Goal: Transaction & Acquisition: Book appointment/travel/reservation

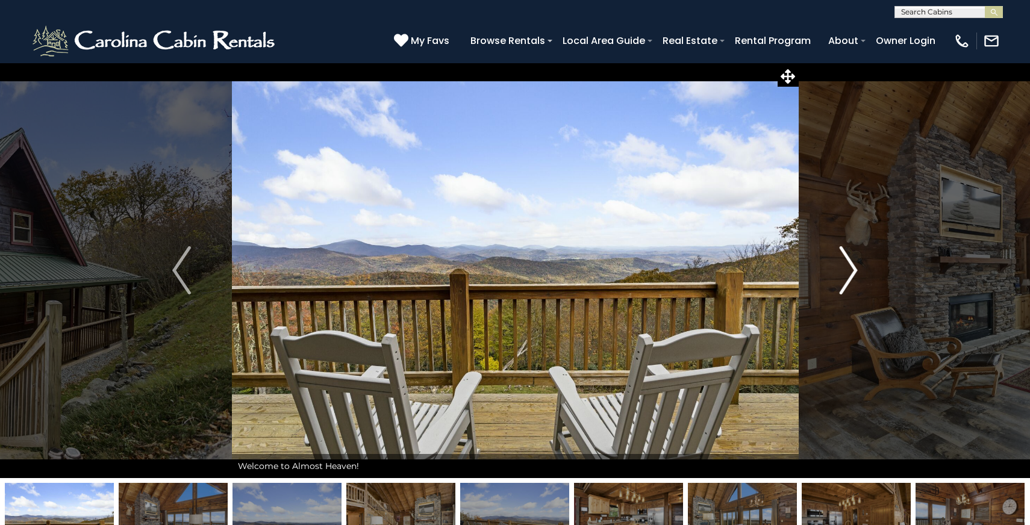
click at [847, 269] on img "Next" at bounding box center [848, 270] width 18 height 48
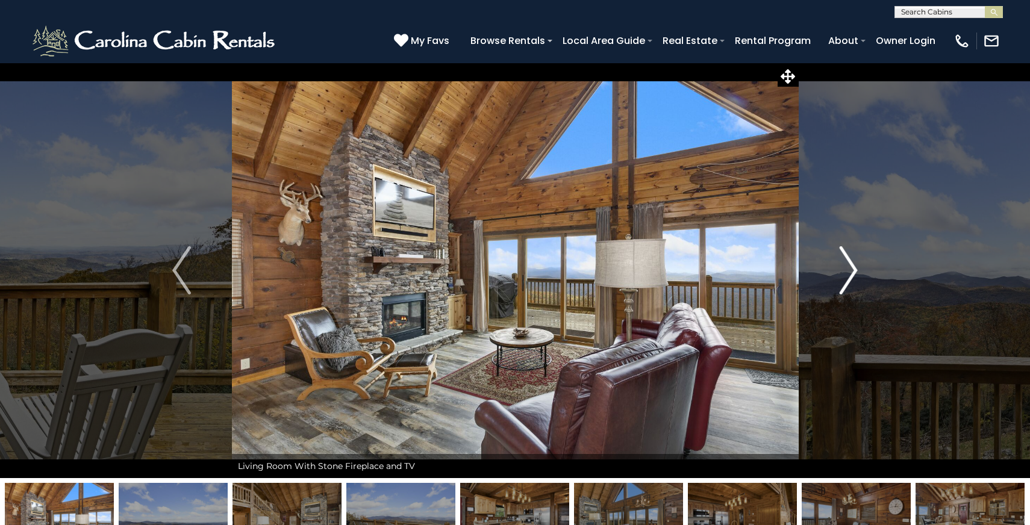
click at [847, 269] on img "Next" at bounding box center [848, 270] width 18 height 48
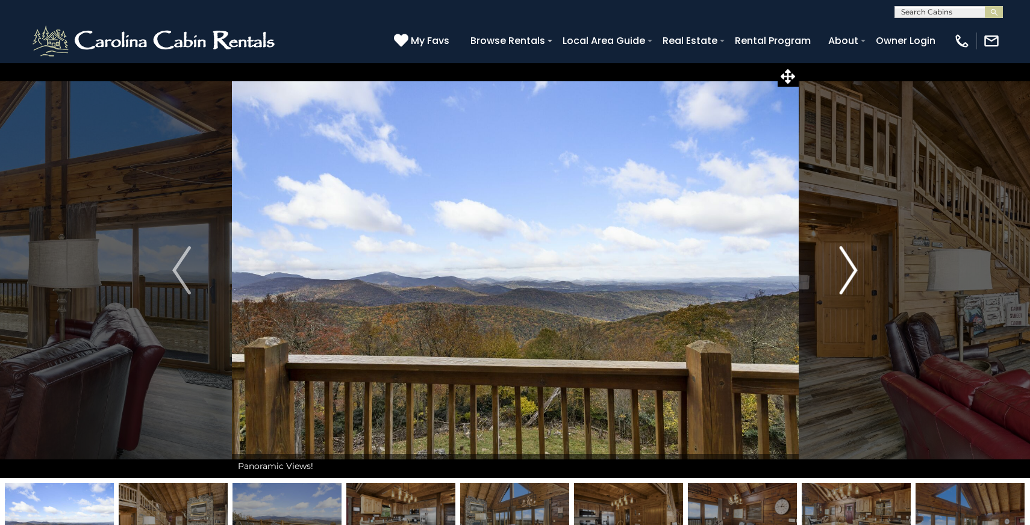
click at [848, 269] on img "Next" at bounding box center [848, 270] width 18 height 48
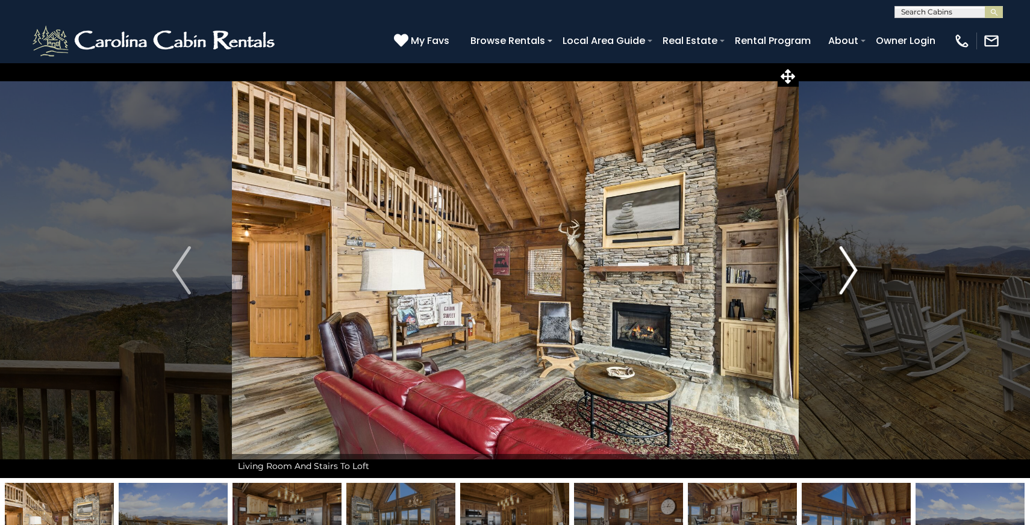
click at [848, 269] on img "Next" at bounding box center [848, 270] width 18 height 48
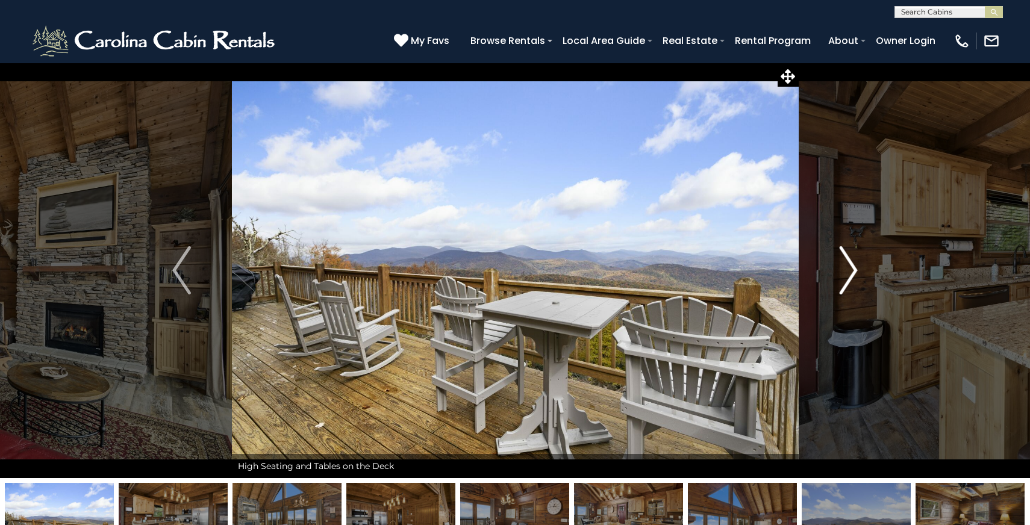
click at [848, 269] on img "Next" at bounding box center [848, 270] width 18 height 48
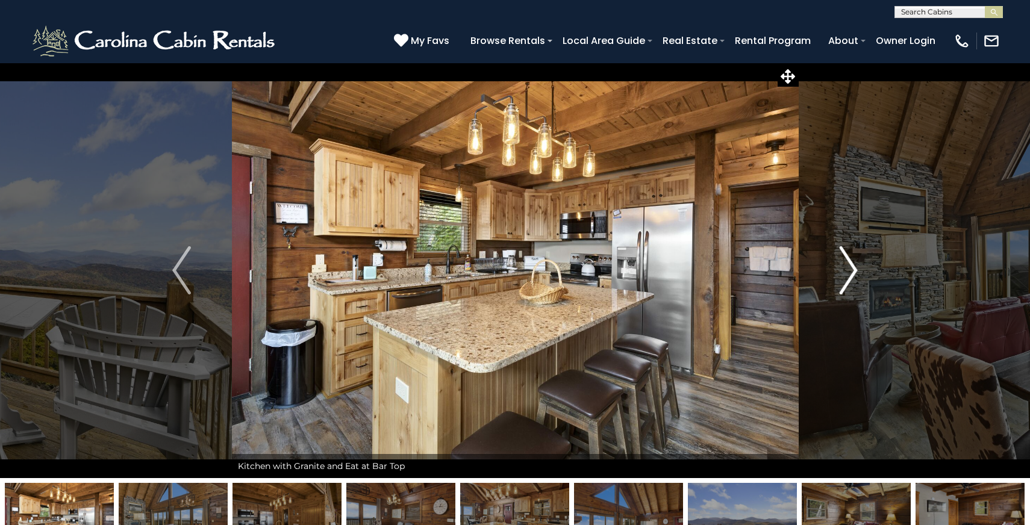
click at [861, 266] on button "Next" at bounding box center [848, 271] width 101 height 416
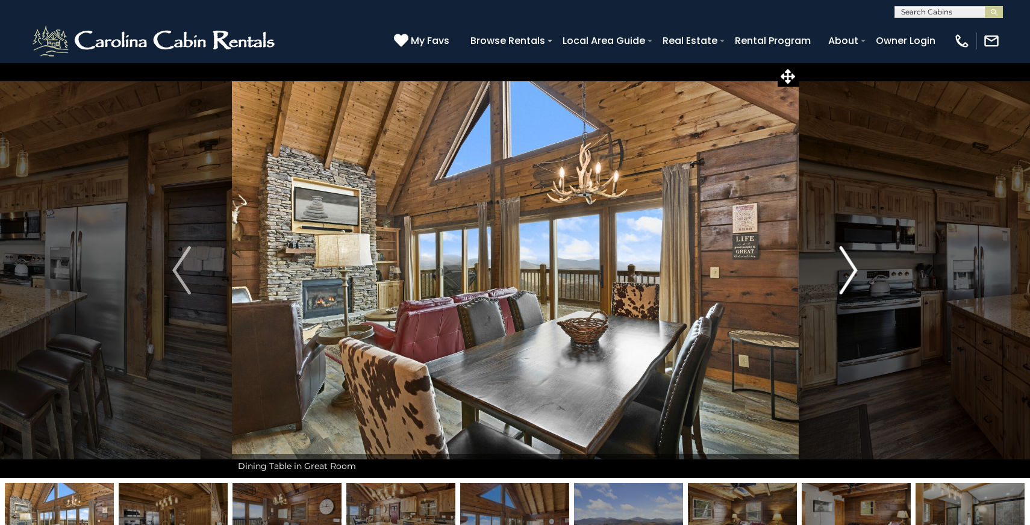
click at [860, 266] on button "Next" at bounding box center [848, 271] width 101 height 416
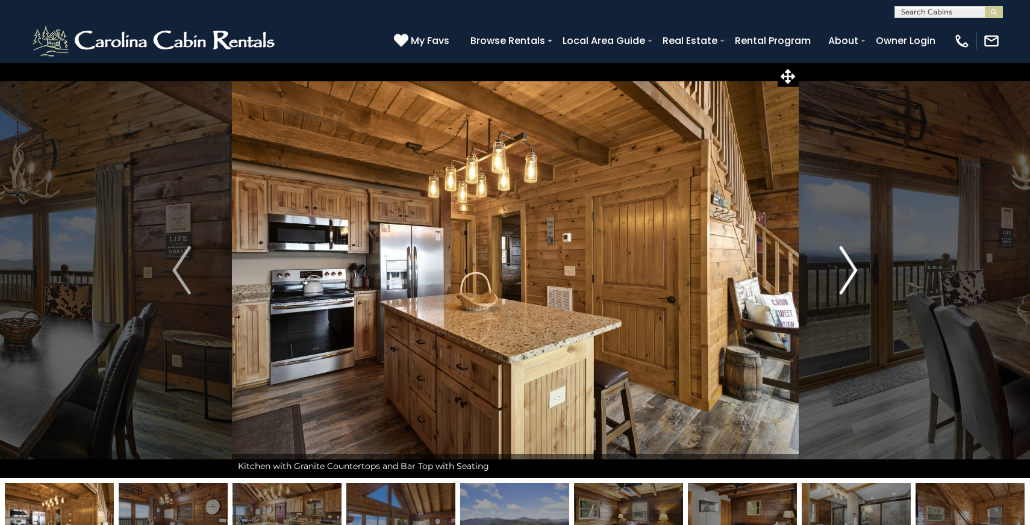
click at [860, 266] on button "Next" at bounding box center [848, 271] width 101 height 416
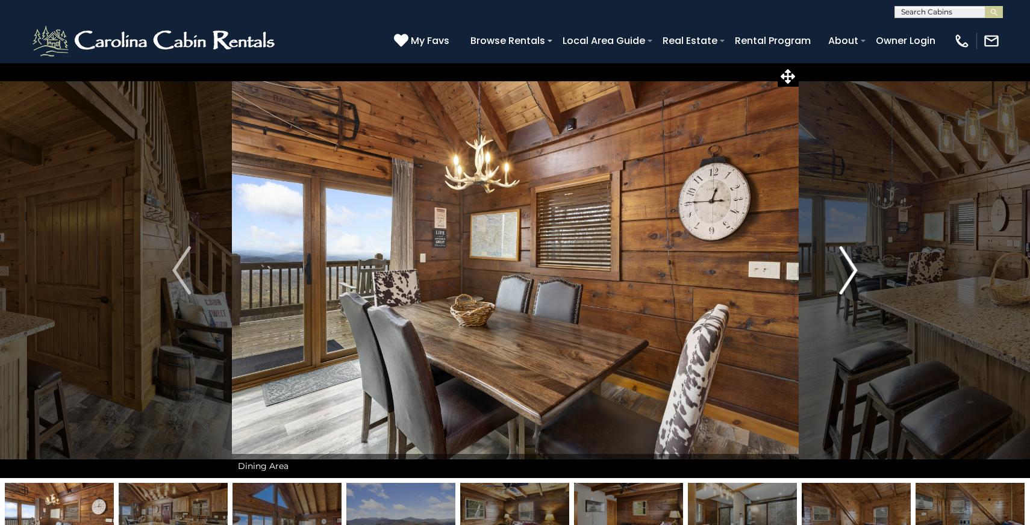
click at [860, 266] on button "Next" at bounding box center [848, 271] width 101 height 416
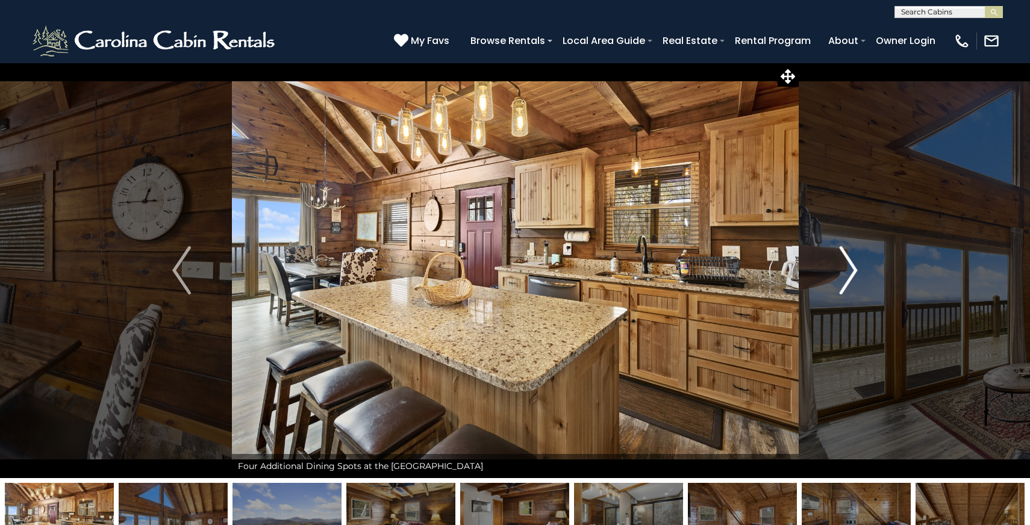
click at [860, 266] on button "Next" at bounding box center [848, 271] width 101 height 416
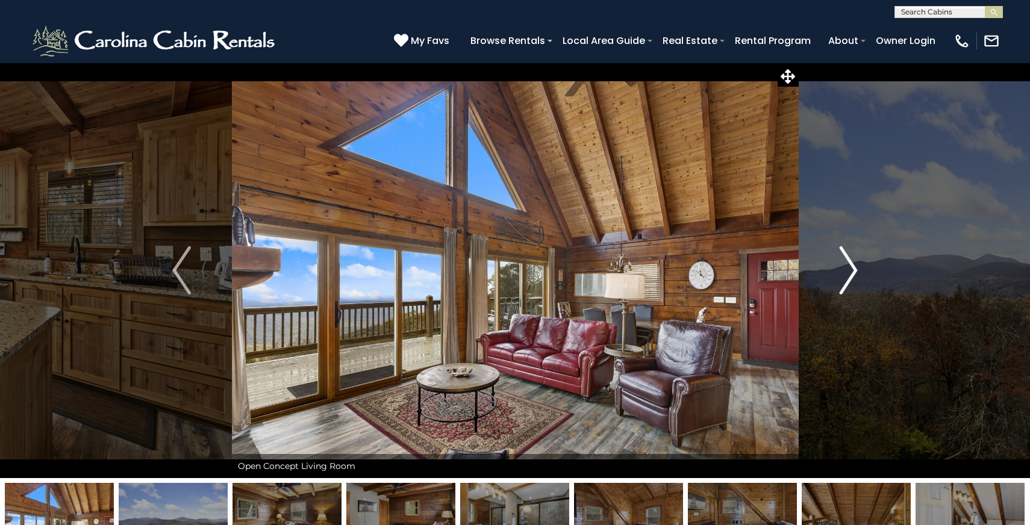
click at [860, 266] on button "Next" at bounding box center [848, 271] width 101 height 416
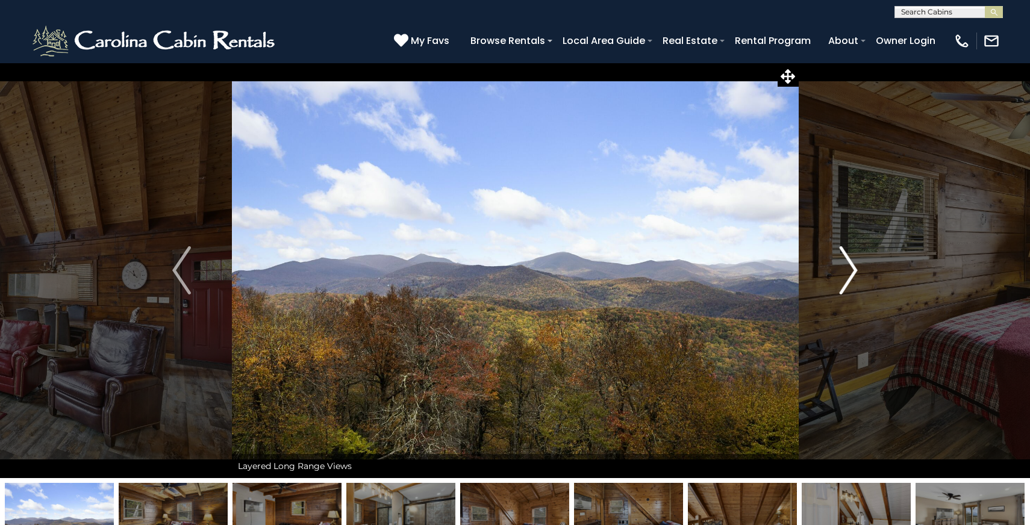
click at [860, 266] on button "Next" at bounding box center [848, 271] width 101 height 416
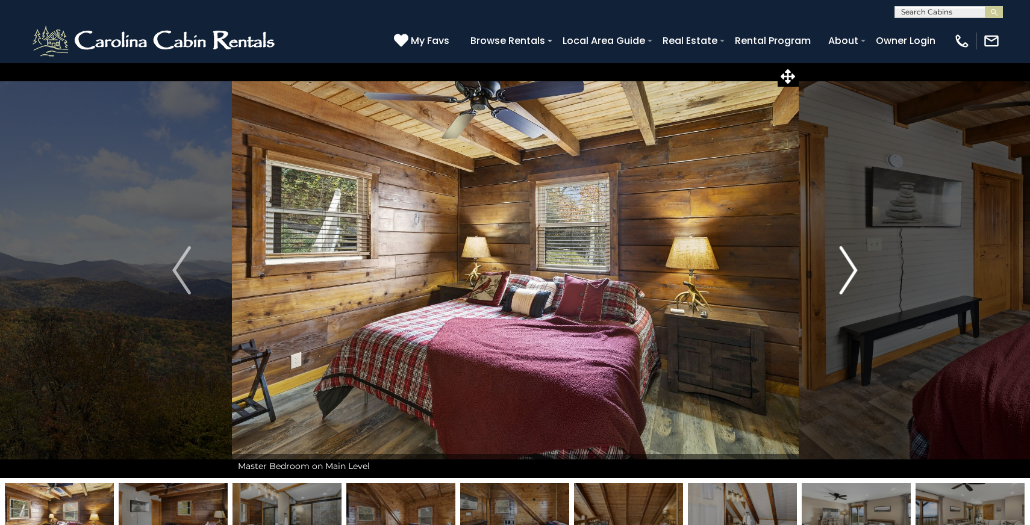
click at [860, 266] on button "Next" at bounding box center [848, 271] width 101 height 416
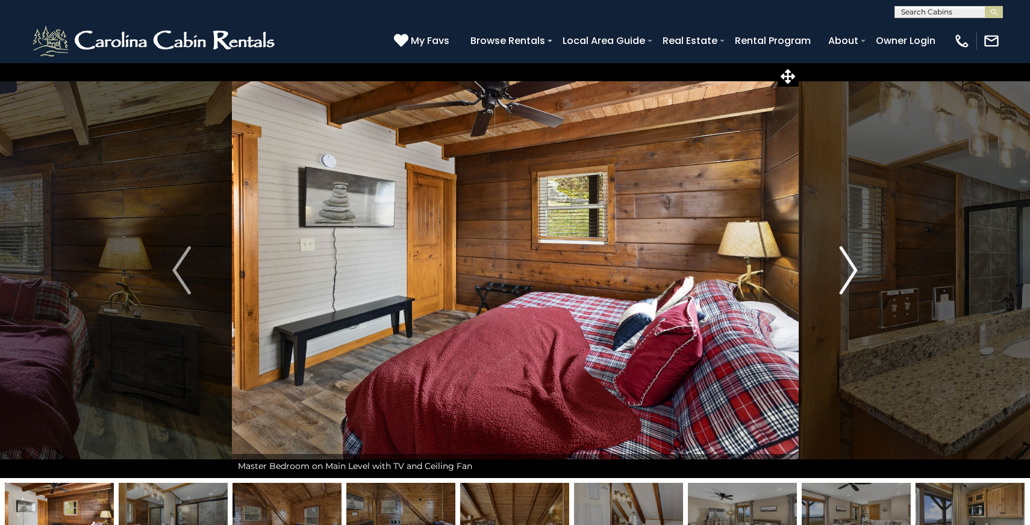
click at [860, 266] on button "Next" at bounding box center [848, 271] width 101 height 416
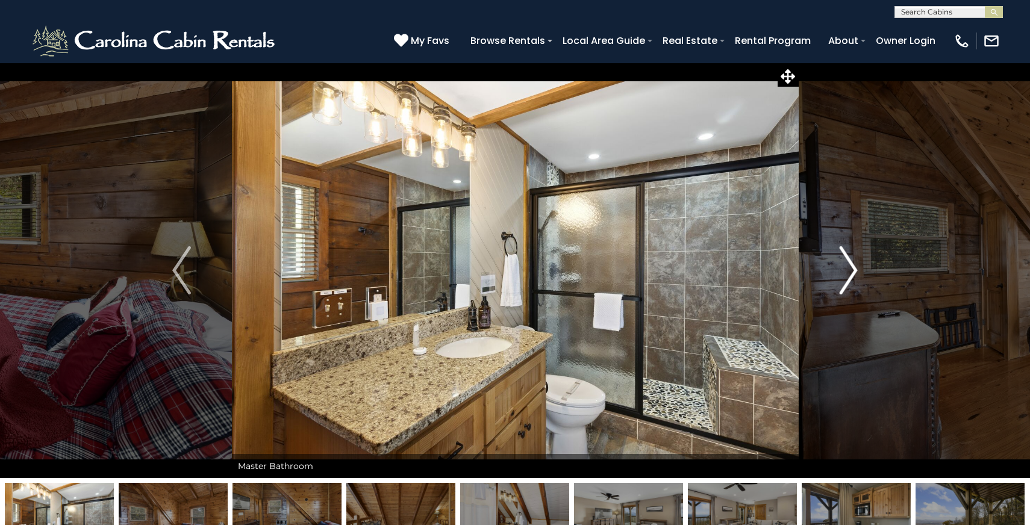
click at [860, 266] on button "Next" at bounding box center [848, 271] width 101 height 416
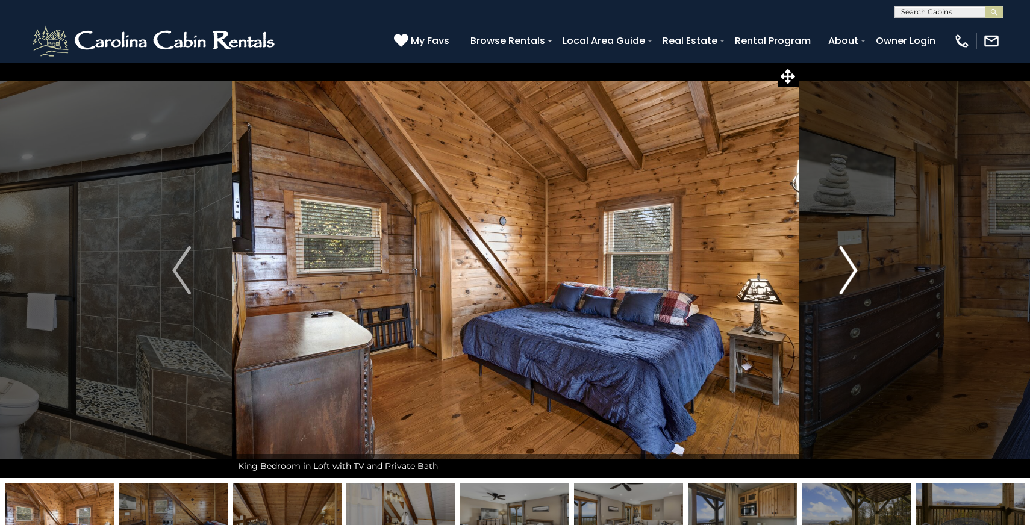
click at [860, 266] on button "Next" at bounding box center [848, 271] width 101 height 416
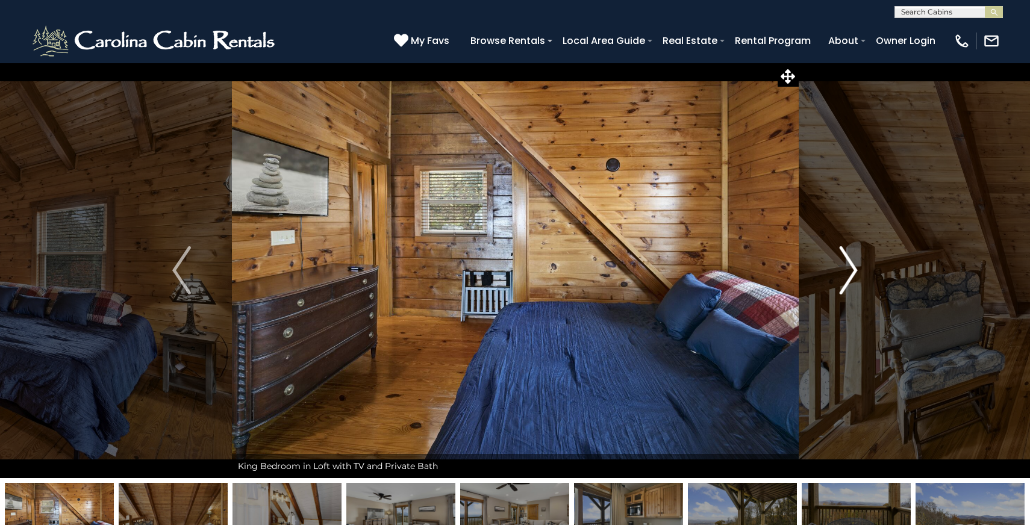
click at [860, 266] on button "Next" at bounding box center [848, 271] width 101 height 416
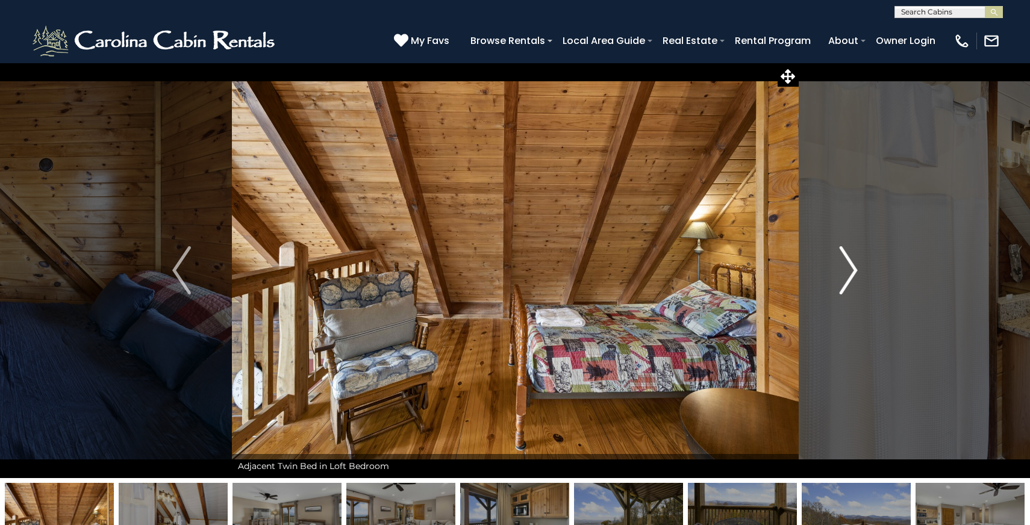
click at [860, 266] on button "Next" at bounding box center [848, 271] width 101 height 416
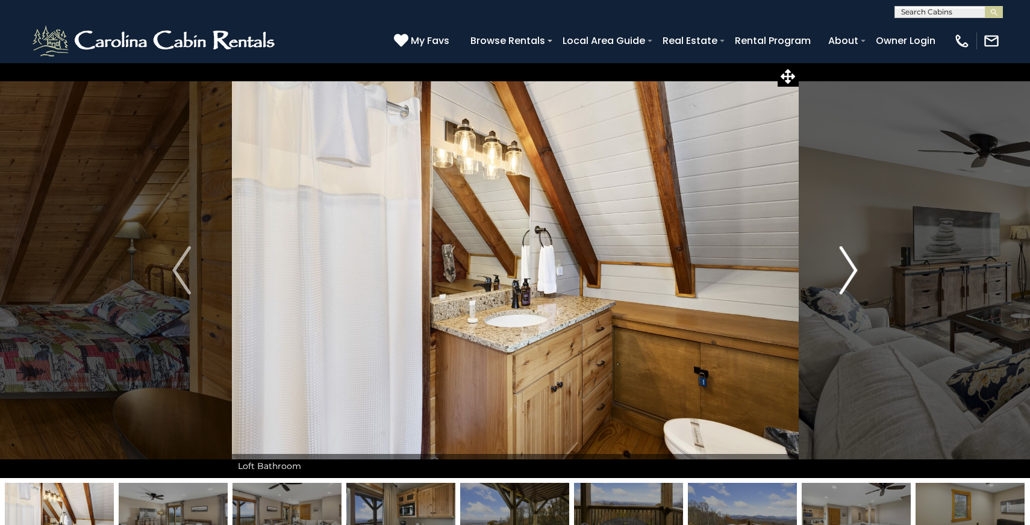
click at [860, 266] on button "Next" at bounding box center [848, 271] width 101 height 416
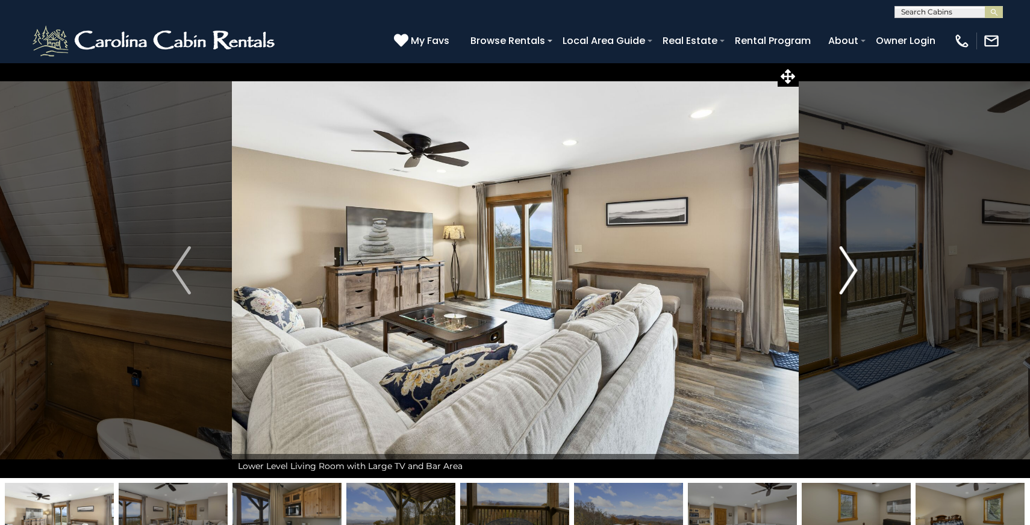
click at [860, 266] on button "Next" at bounding box center [848, 271] width 101 height 416
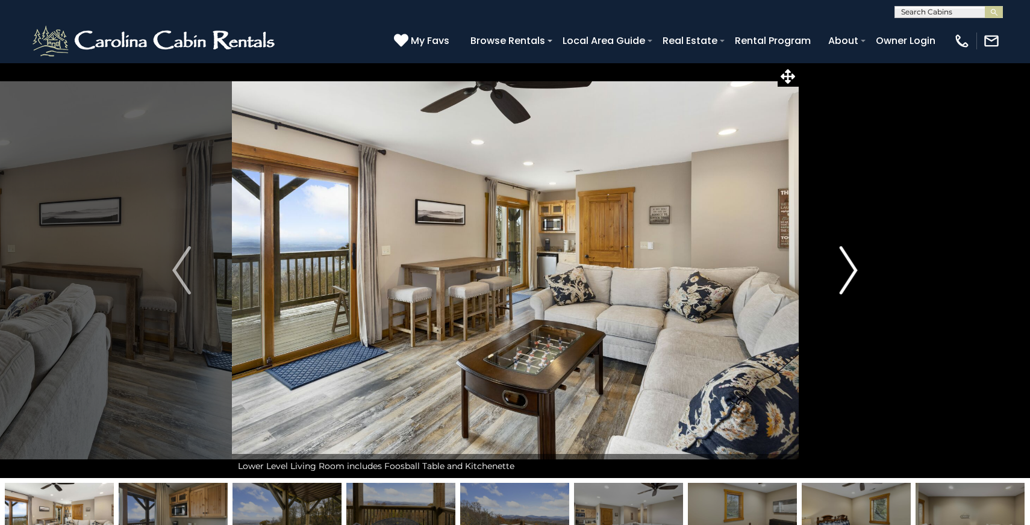
click at [860, 266] on button "Next" at bounding box center [848, 271] width 101 height 416
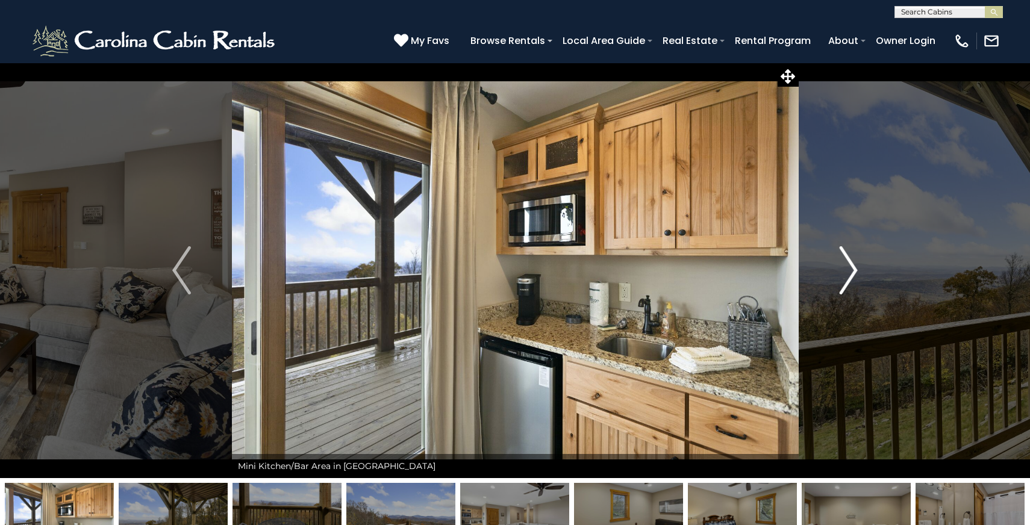
click at [860, 266] on button "Next" at bounding box center [848, 271] width 101 height 416
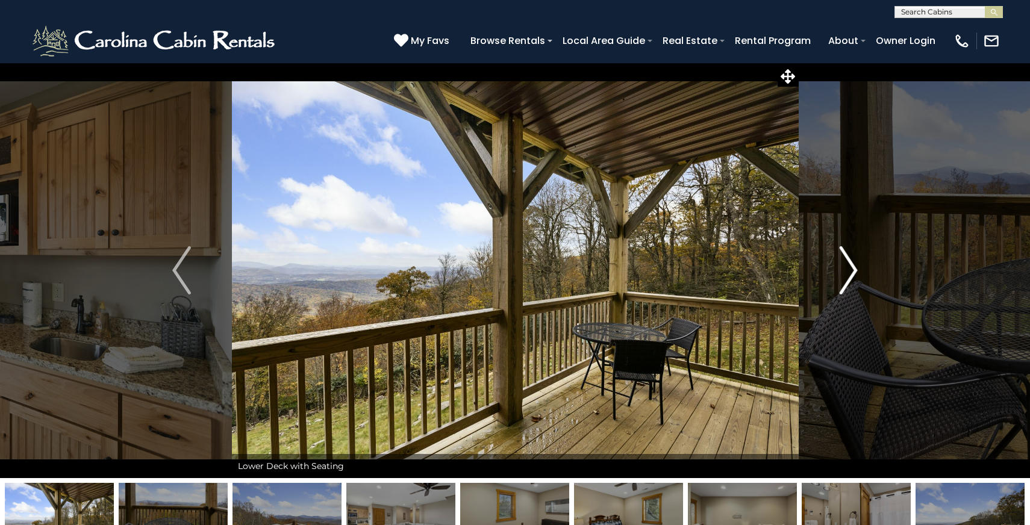
click at [860, 266] on button "Next" at bounding box center [848, 271] width 101 height 416
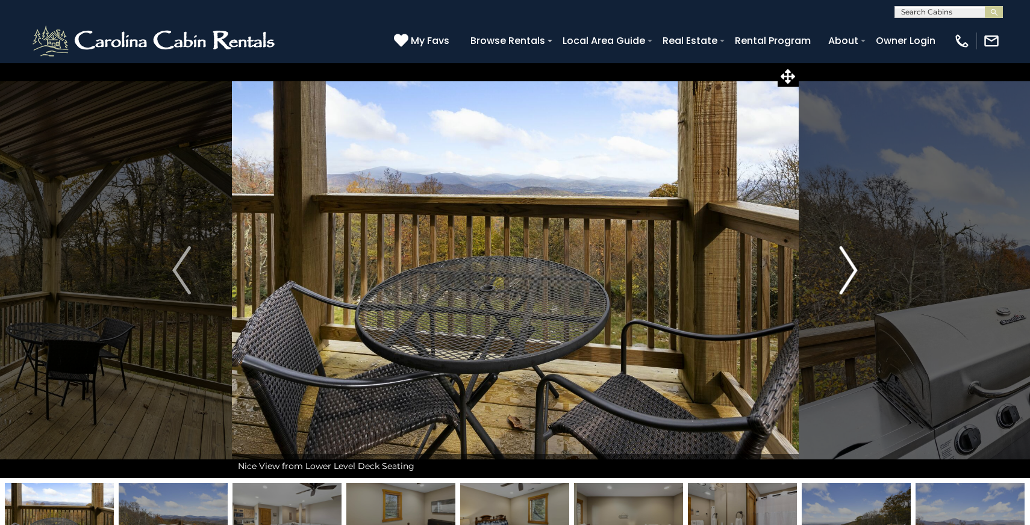
click at [860, 266] on button "Next" at bounding box center [848, 271] width 101 height 416
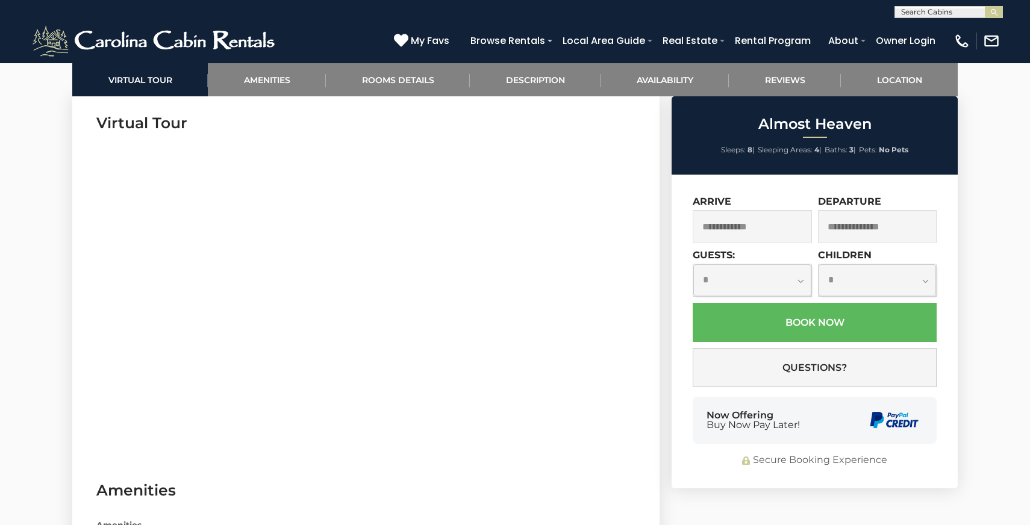
scroll to position [588, 0]
click at [712, 236] on input "text" at bounding box center [752, 226] width 119 height 33
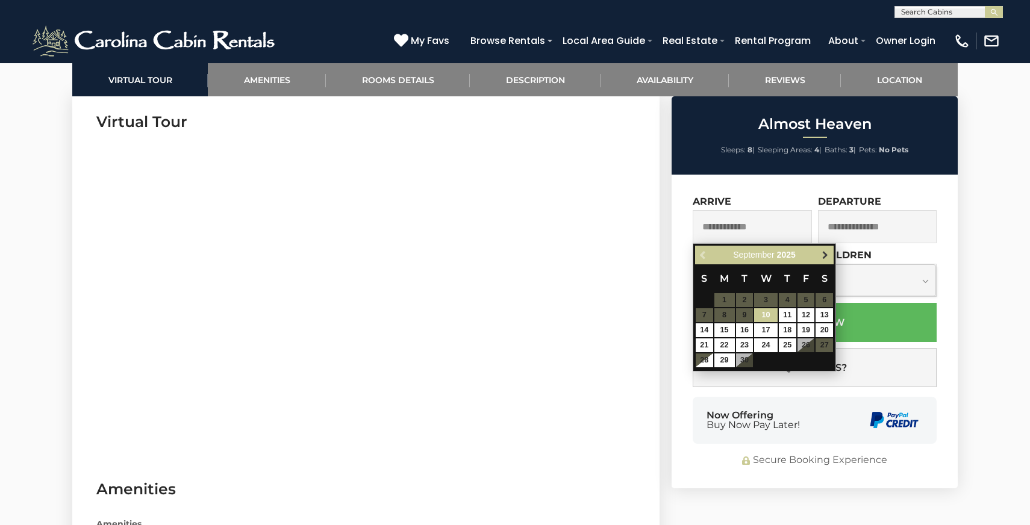
click at [821, 255] on span "Next" at bounding box center [826, 256] width 10 height 10
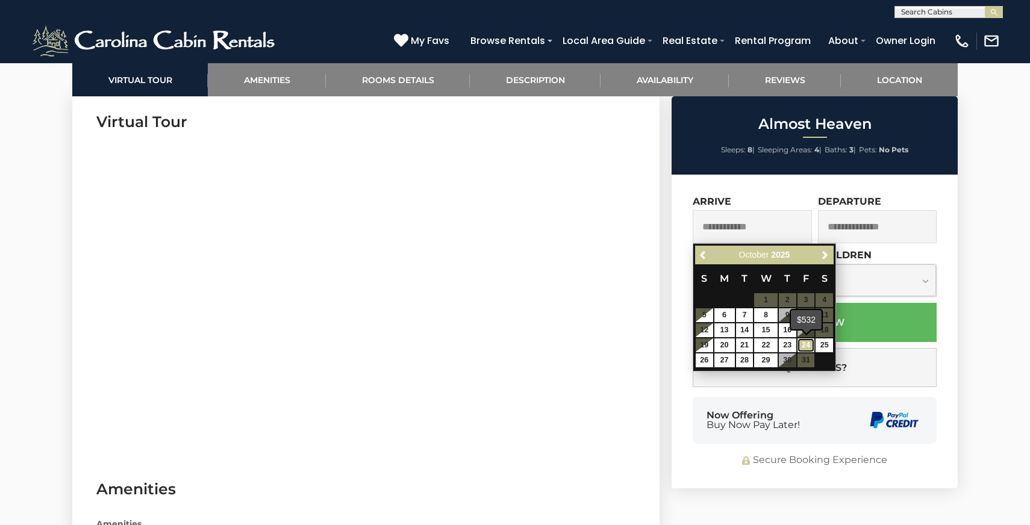
click at [802, 347] on link "24" at bounding box center [806, 346] width 17 height 14
type input "**********"
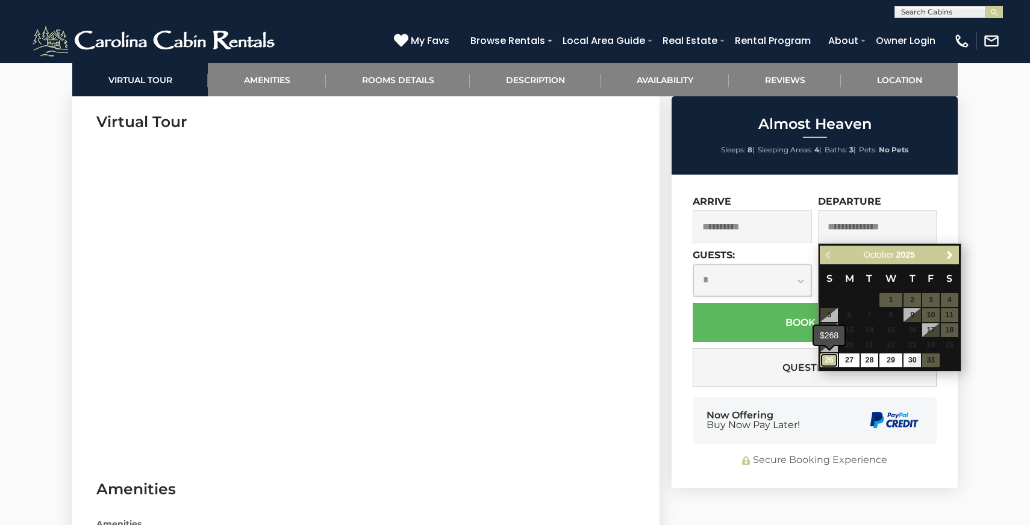
click at [831, 359] on link "26" at bounding box center [829, 361] width 17 height 14
type input "**********"
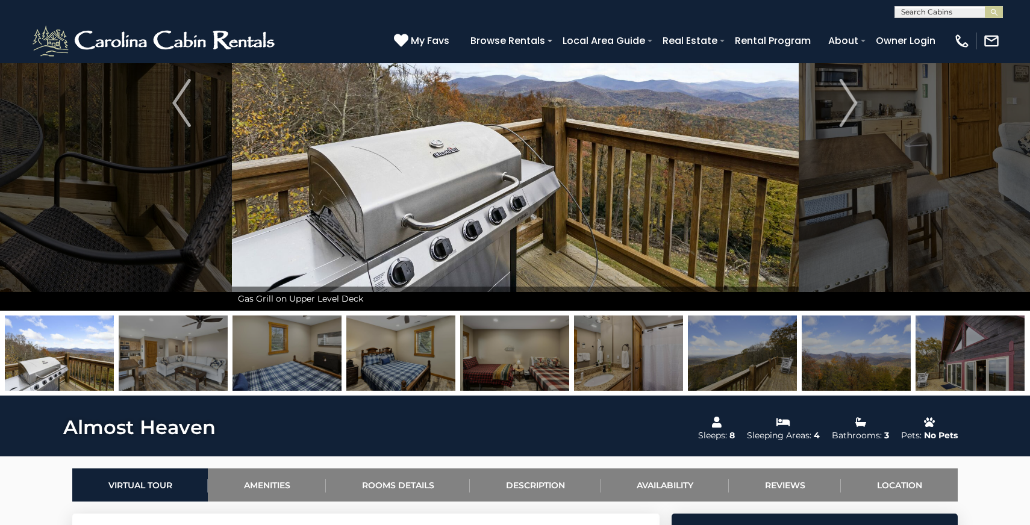
scroll to position [0, 0]
